Goal: Information Seeking & Learning: Find specific fact

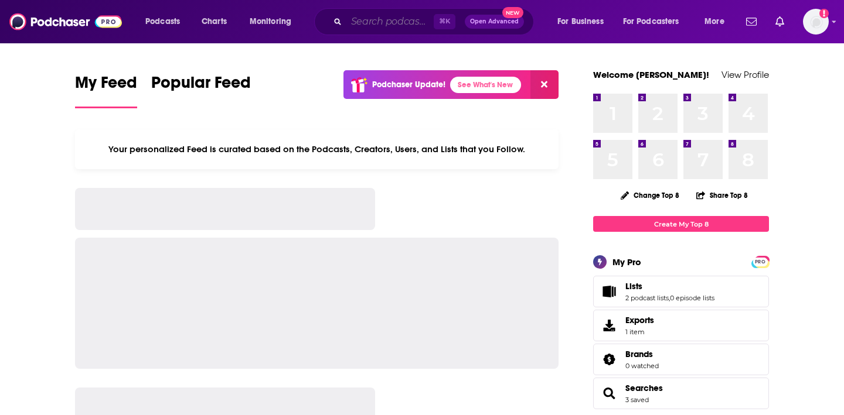
click at [377, 25] on input "Search podcasts, credits, & more..." at bounding box center [389, 21] width 87 height 19
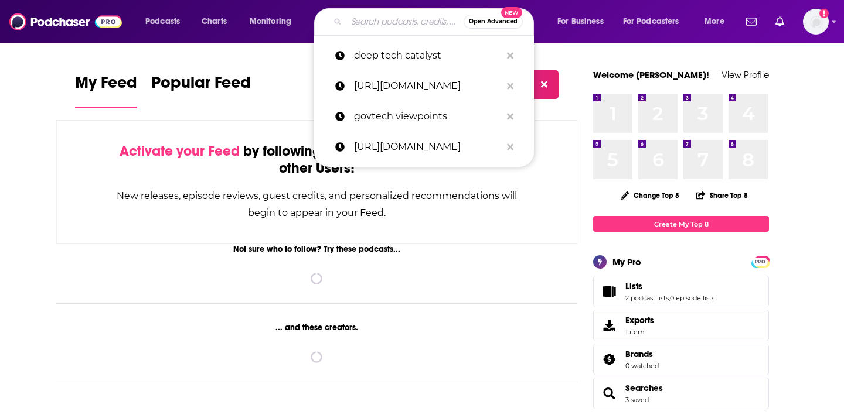
paste input "Media Outlet CyberWire Daily"
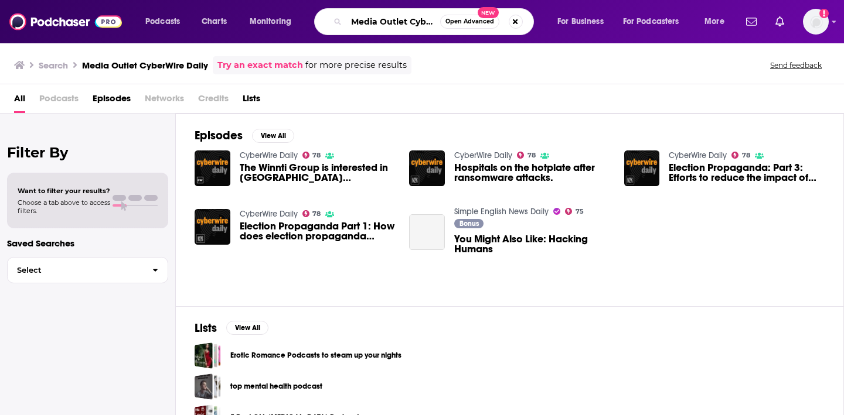
click at [407, 26] on input "Media Outlet CyberWire Daily" at bounding box center [393, 21] width 94 height 19
drag, startPoint x: 411, startPoint y: 21, endPoint x: 274, endPoint y: 11, distance: 138.0
click at [274, 11] on div "Podcasts Charts Monitoring Media Outlet CyberWire Daily Open Advanced New For B…" at bounding box center [436, 21] width 598 height 27
type input "CyberWire Daily"
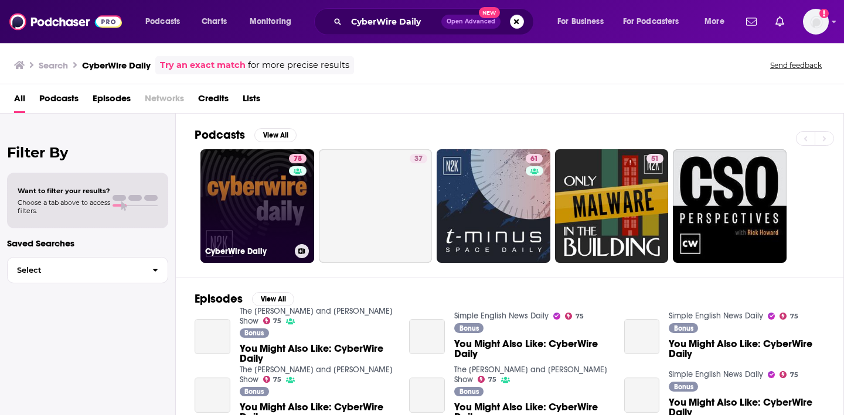
click at [248, 206] on link "78 CyberWire Daily" at bounding box center [257, 206] width 114 height 114
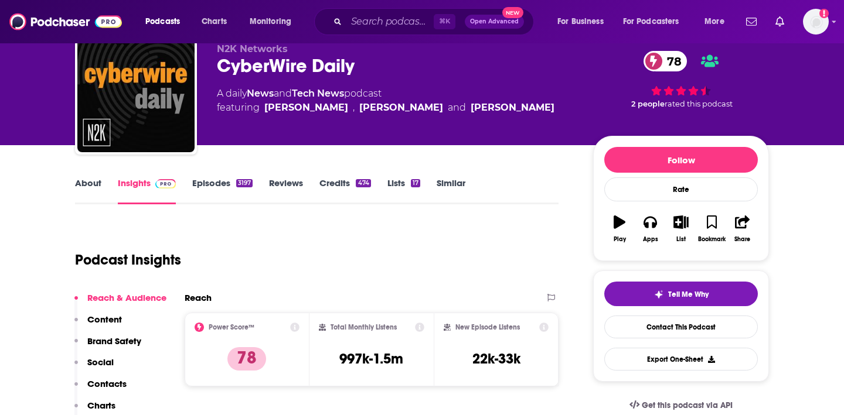
scroll to position [46, 0]
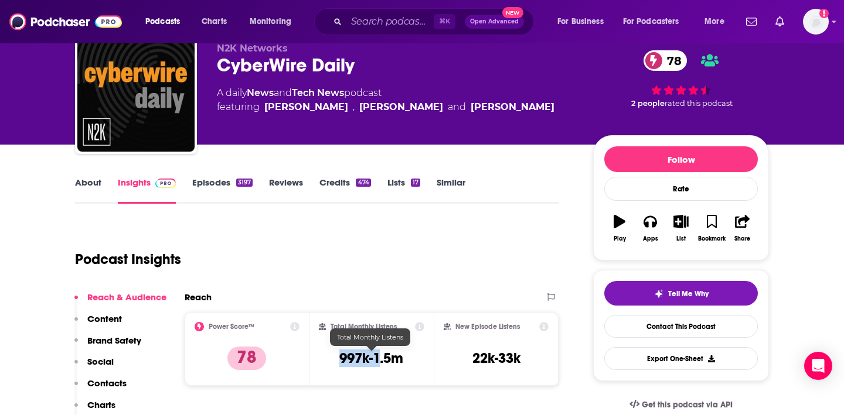
drag, startPoint x: 339, startPoint y: 357, endPoint x: 378, endPoint y: 357, distance: 38.7
click at [378, 357] on h3 "997k-1.5m" at bounding box center [371, 359] width 64 height 18
drag, startPoint x: 409, startPoint y: 357, endPoint x: 339, endPoint y: 357, distance: 70.3
click at [339, 357] on div "Total Monthly Listens 997k-1.5m" at bounding box center [372, 349] width 106 height 54
copy h3 "997k-1.5m"
